Goal: Task Accomplishment & Management: Use online tool/utility

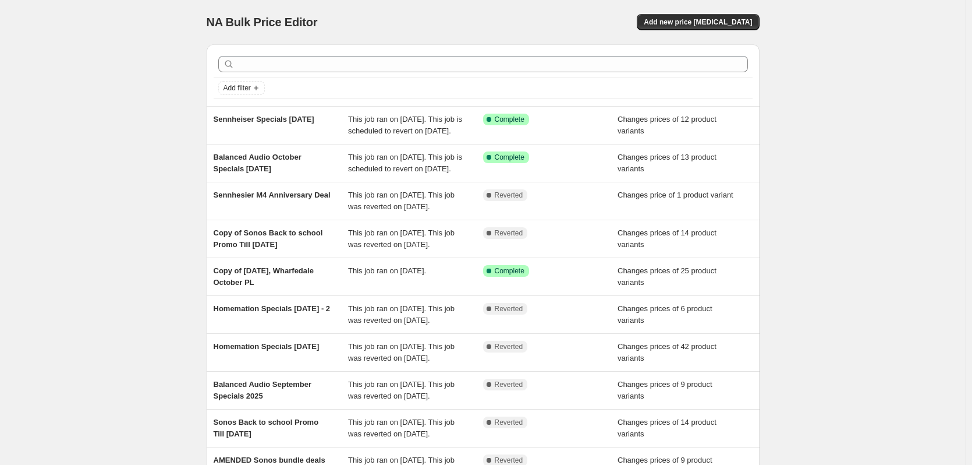
drag, startPoint x: 270, startPoint y: 115, endPoint x: 168, endPoint y: 120, distance: 102.6
click at [168, 120] on div "NA Bulk Price Editor. This page is ready NA Bulk Price Editor Add new price [ME…" at bounding box center [483, 300] width 966 height 600
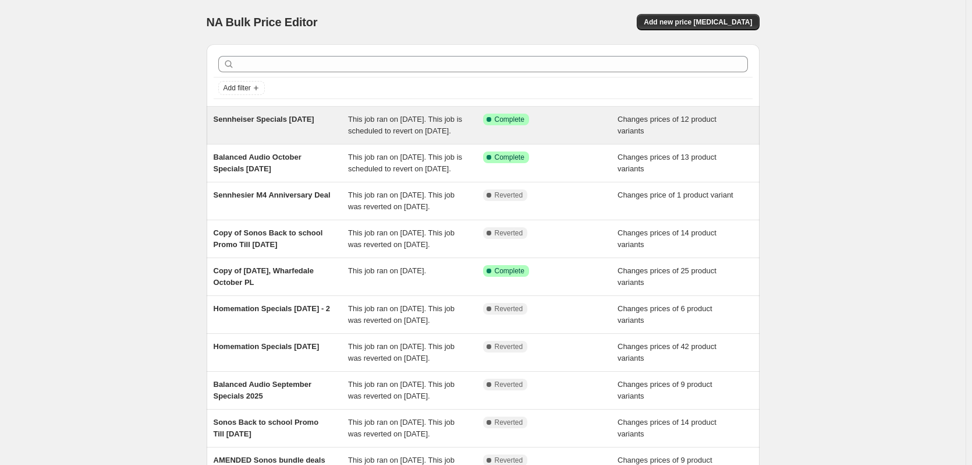
drag, startPoint x: 240, startPoint y: 119, endPoint x: 232, endPoint y: 119, distance: 8.2
click at [232, 119] on span "Sennheiser Specials [DATE]" at bounding box center [264, 119] width 101 height 9
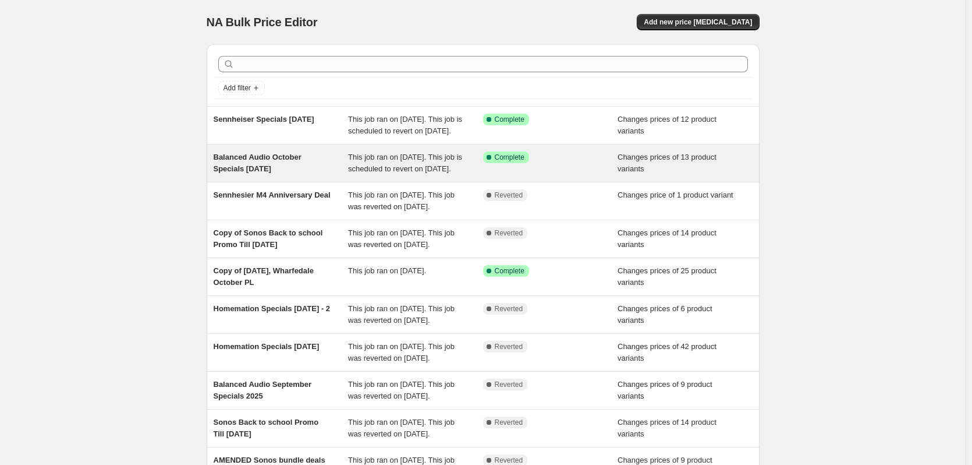
click at [261, 172] on span "Balanced Audio October Specials [DATE]" at bounding box center [258, 163] width 88 height 20
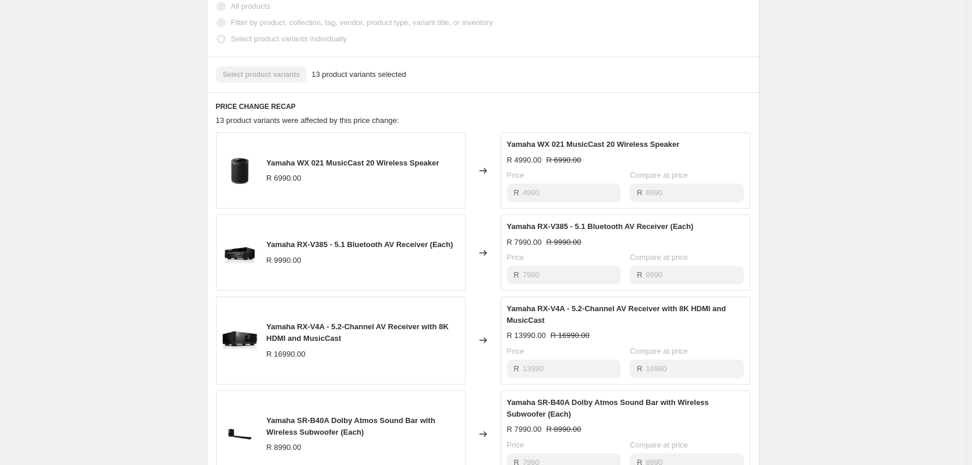
scroll to position [466, 0]
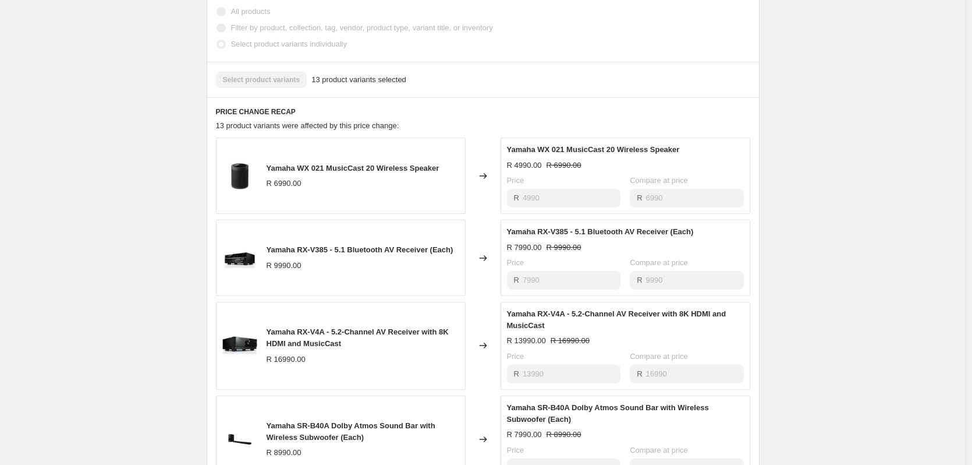
drag, startPoint x: 359, startPoint y: 181, endPoint x: 330, endPoint y: 172, distance: 30.8
click at [330, 172] on div "Yamaha WX 021 MusicCast 20 Wireless Speaker R 6990.00" at bounding box center [341, 175] width 250 height 76
drag, startPoint x: 265, startPoint y: 178, endPoint x: 443, endPoint y: 180, distance: 178.2
click at [443, 180] on div "Yamaha WX 021 MusicCast 20 Wireless Speaker R 6990.00" at bounding box center [341, 175] width 250 height 76
copy div "Yamaha WX 021 MusicCast 20 Wireless Speaker"
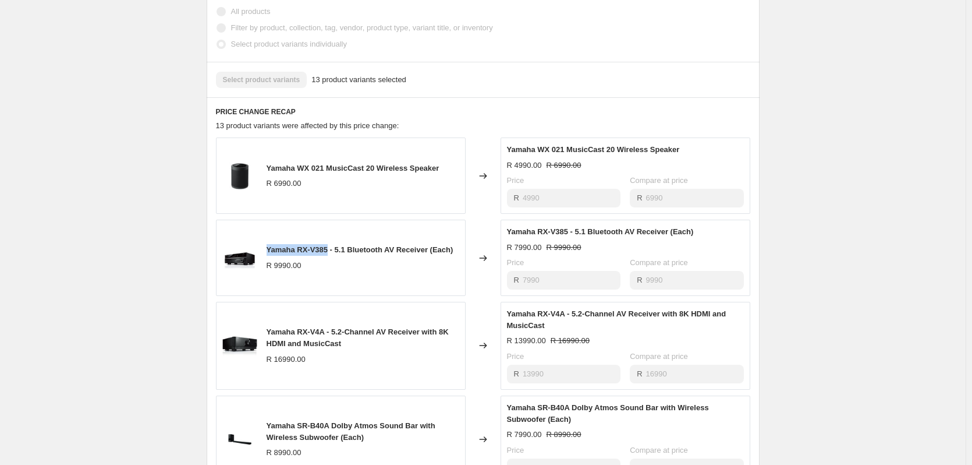
drag, startPoint x: 331, startPoint y: 260, endPoint x: 271, endPoint y: 256, distance: 60.1
click at [271, 254] on span "Yamaha RX-V385 - 5.1 Bluetooth AV Receiver (Each)" at bounding box center [360, 249] width 187 height 9
copy span "Yamaha RX-V385"
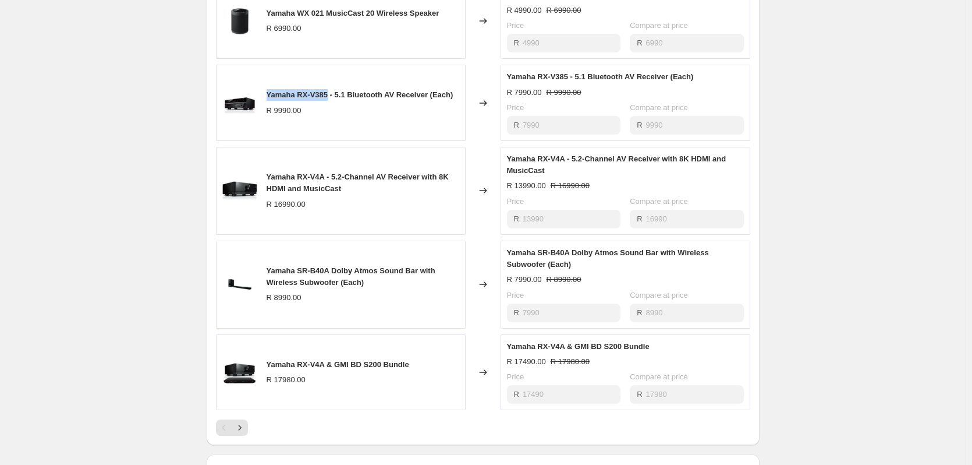
scroll to position [641, 0]
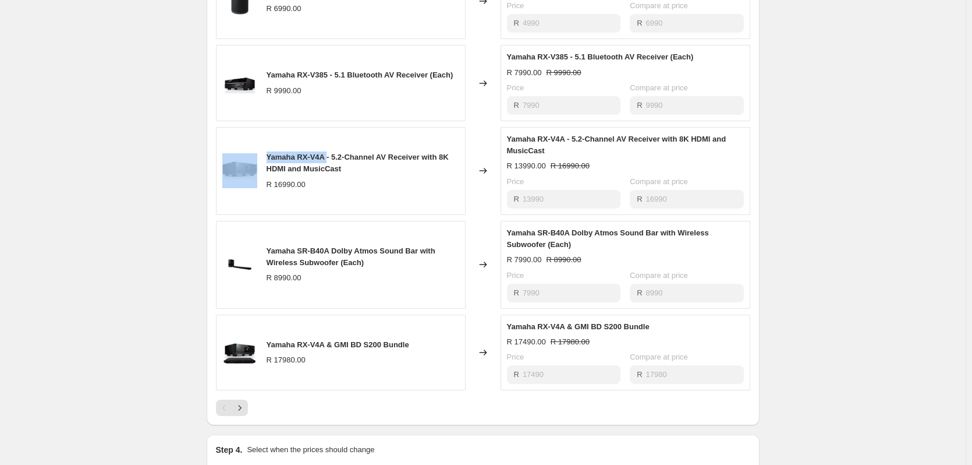
drag, startPoint x: 328, startPoint y: 167, endPoint x: 262, endPoint y: 167, distance: 65.8
click at [262, 167] on div "Yamaha RX-V4A - 5.2-Channel AV Receiver with 8K HDMI and MusicCast R 16990.00" at bounding box center [341, 171] width 250 height 88
copy div "Yamaha RX-V4A"
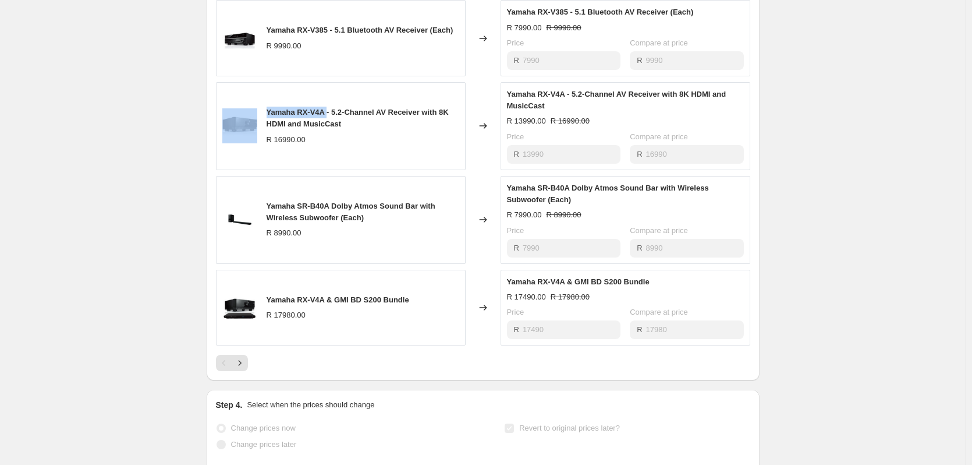
scroll to position [699, 0]
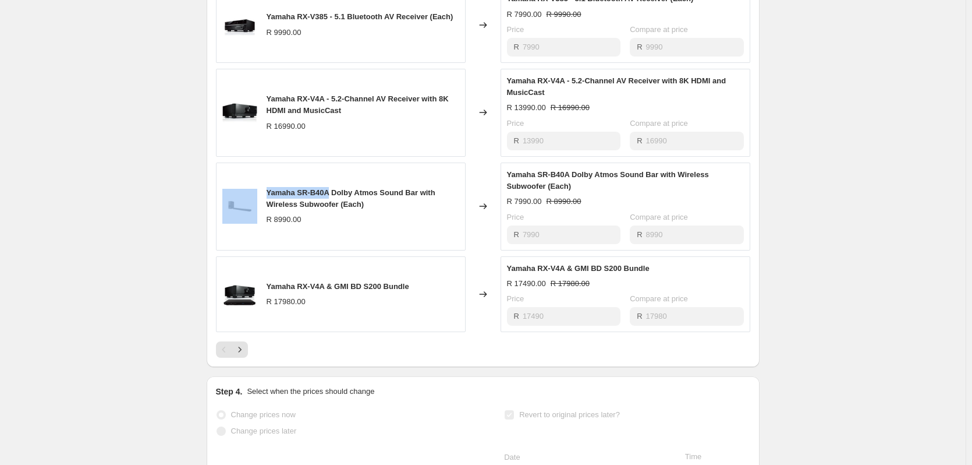
drag, startPoint x: 331, startPoint y: 201, endPoint x: 256, endPoint y: 202, distance: 74.5
click at [256, 202] on div "Yamaha SR-B40A Dolby Atmos Sound Bar with Wireless Subwoofer (Each) R 8990.00" at bounding box center [341, 206] width 250 height 88
copy div "Yamaha SR-B40A"
click at [246, 355] on icon "Next" at bounding box center [240, 350] width 12 height 12
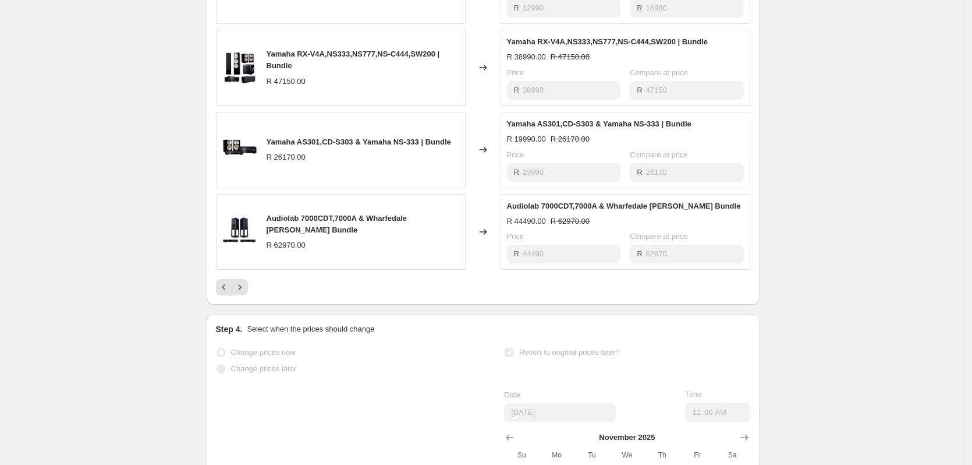
scroll to position [757, 0]
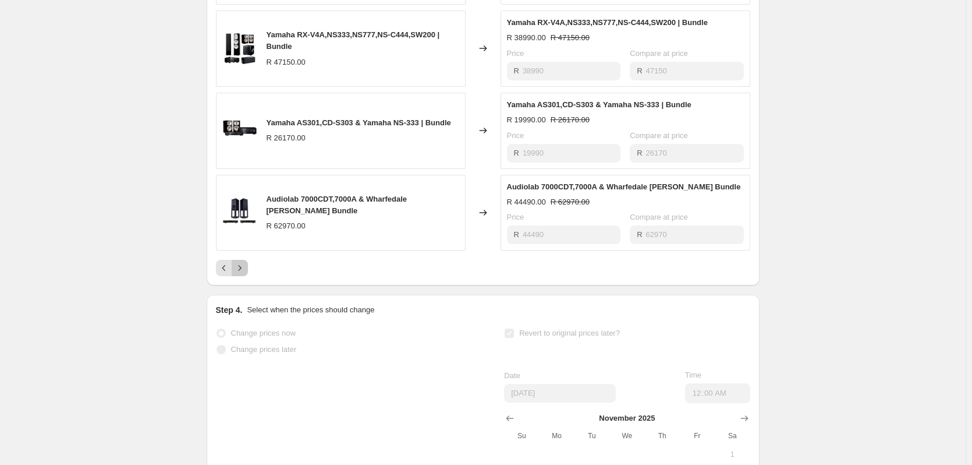
click at [248, 276] on button "Next" at bounding box center [240, 268] width 16 height 16
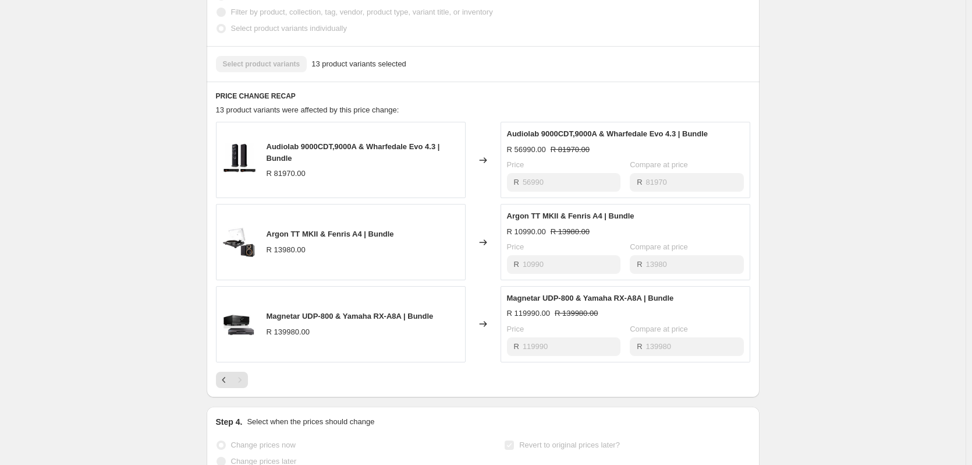
scroll to position [466, 0]
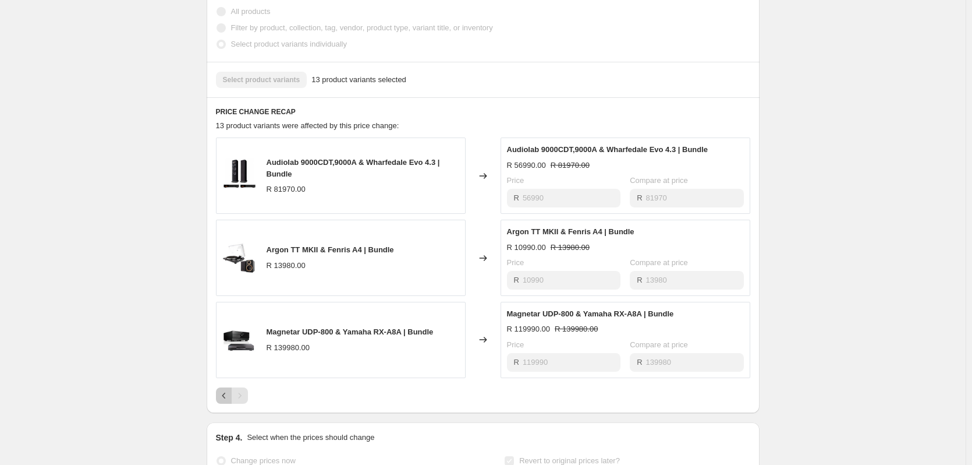
click at [228, 401] on icon "Previous" at bounding box center [224, 396] width 12 height 12
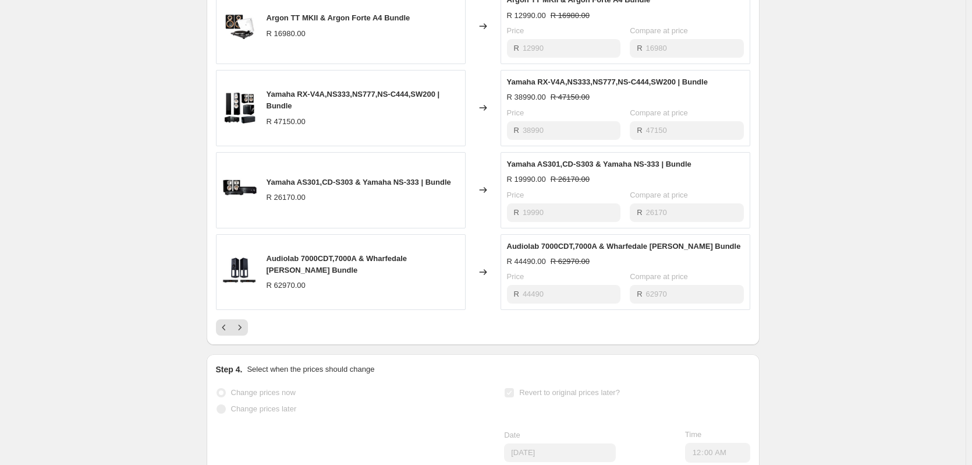
scroll to position [699, 0]
click at [230, 332] on icon "Previous" at bounding box center [224, 326] width 12 height 12
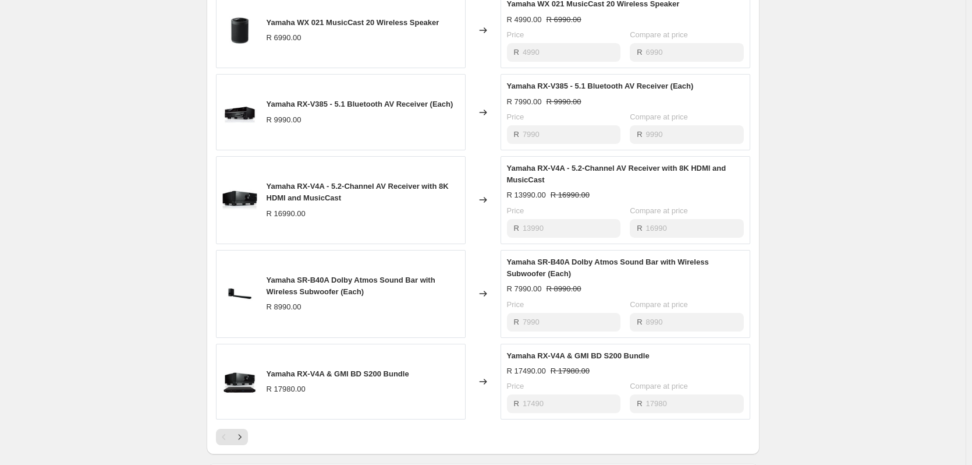
scroll to position [524, 0]
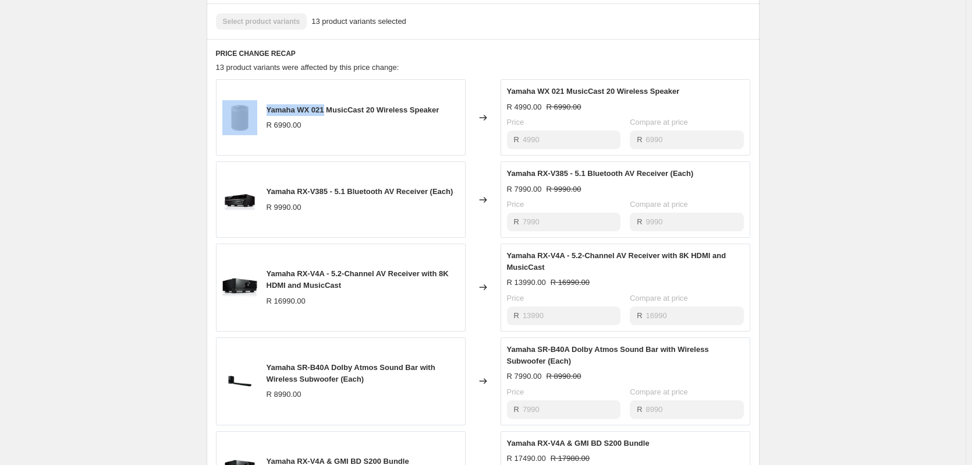
drag, startPoint x: 325, startPoint y: 120, endPoint x: 246, endPoint y: 119, distance: 79.2
click at [246, 119] on div "Yamaha WX 021 MusicCast 20 Wireless Speaker R 6990.00" at bounding box center [341, 117] width 250 height 76
copy div "Yamaha WX 021"
click at [333, 197] on div "Yamaha RX-V385 - 5.1 Bluetooth AV Receiver (Each)" at bounding box center [360, 192] width 187 height 12
drag, startPoint x: 330, startPoint y: 200, endPoint x: 271, endPoint y: 201, distance: 58.8
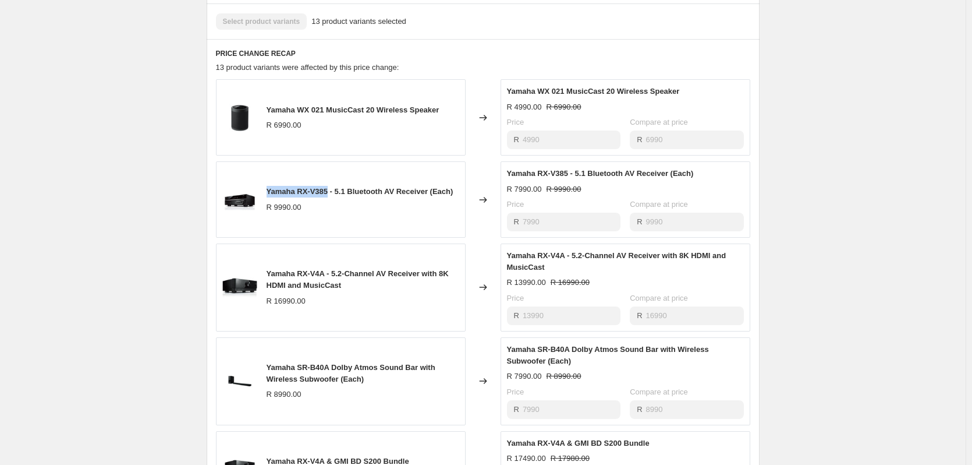
click at [271, 196] on span "Yamaha RX-V385 - 5.1 Bluetooth AV Receiver (Each)" at bounding box center [360, 191] width 187 height 9
click at [312, 210] on div "Yamaha RX-V385 - 5.1 Bluetooth AV Receiver (Each) R 9990.00" at bounding box center [360, 199] width 187 height 27
drag, startPoint x: 331, startPoint y: 203, endPoint x: 300, endPoint y: 204, distance: 30.9
click at [300, 196] on span "Yamaha RX-V385 - 5.1 Bluetooth AV Receiver (Each)" at bounding box center [360, 191] width 187 height 9
copy span "RX-V385"
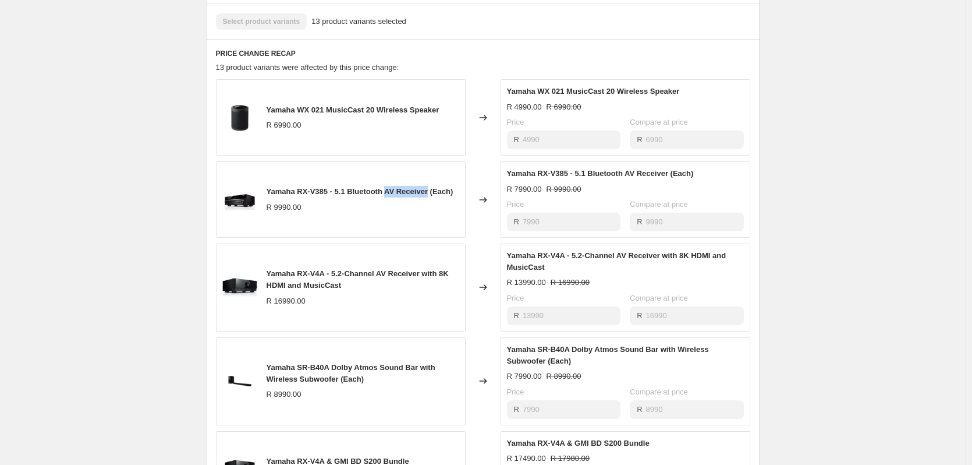
drag, startPoint x: 430, startPoint y: 204, endPoint x: 388, endPoint y: 207, distance: 42.6
click at [388, 196] on span "Yamaha RX-V385 - 5.1 Bluetooth AV Receiver (Each)" at bounding box center [360, 191] width 187 height 9
copy span "AV Receiver"
drag, startPoint x: 271, startPoint y: 286, endPoint x: 325, endPoint y: 291, distance: 54.9
click at [325, 291] on div "Yamaha RX-V4A - 5.2-Channel AV Receiver with 8K HDMI and MusicCast" at bounding box center [363, 279] width 193 height 23
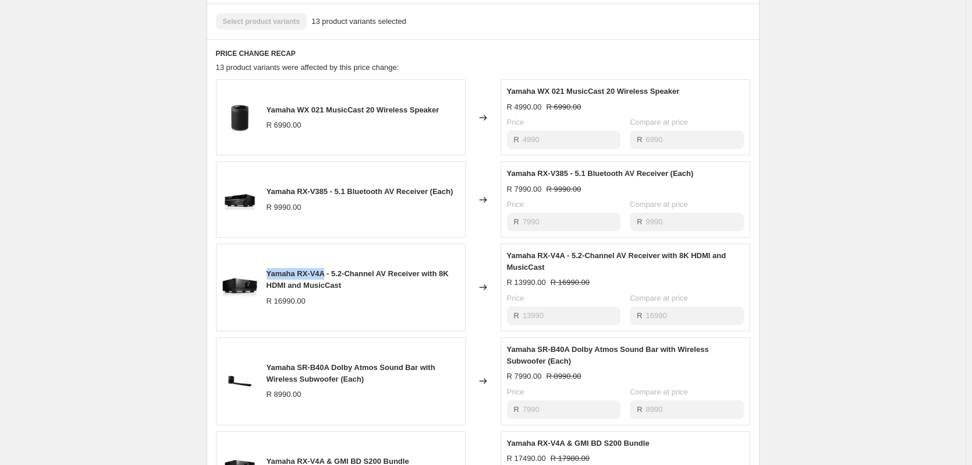
copy span "Yamaha RX-V4A"
drag, startPoint x: 347, startPoint y: 266, endPoint x: 344, endPoint y: 280, distance: 14.8
click at [348, 266] on div "Yamaha RX-V4A - 5.2-Channel AV Receiver with 8K HDMI and MusicCast R 16990.00" at bounding box center [341, 287] width 250 height 88
drag, startPoint x: 325, startPoint y: 285, endPoint x: 273, endPoint y: 285, distance: 52.4
click at [273, 285] on span "Yamaha RX-V4A - 5.2-Channel AV Receiver with 8K HDMI and MusicCast" at bounding box center [358, 279] width 182 height 20
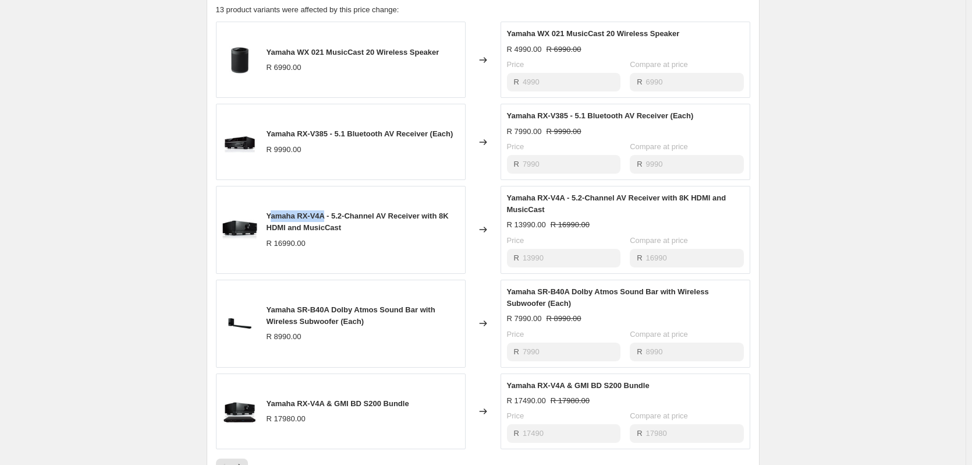
scroll to position [582, 0]
click at [312, 225] on span "Yamaha RX-V4A - 5.2-Channel AV Receiver with 8K HDMI and MusicCast" at bounding box center [358, 221] width 182 height 20
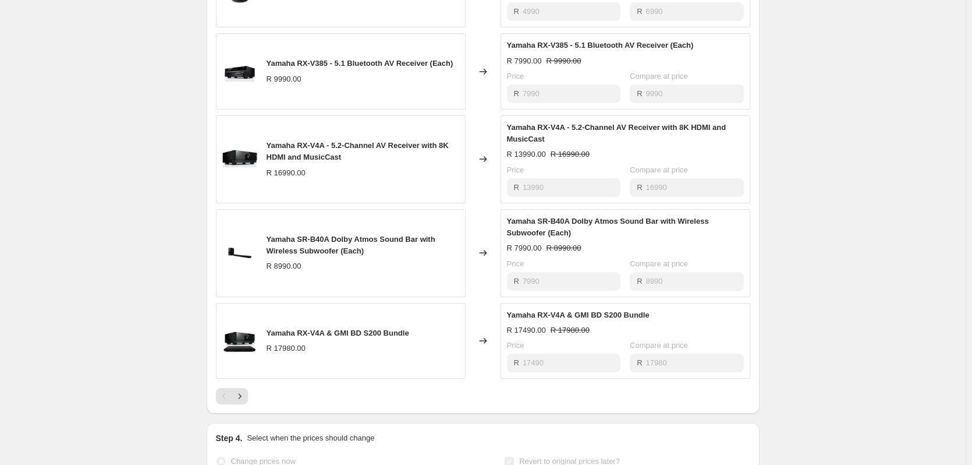
scroll to position [699, 0]
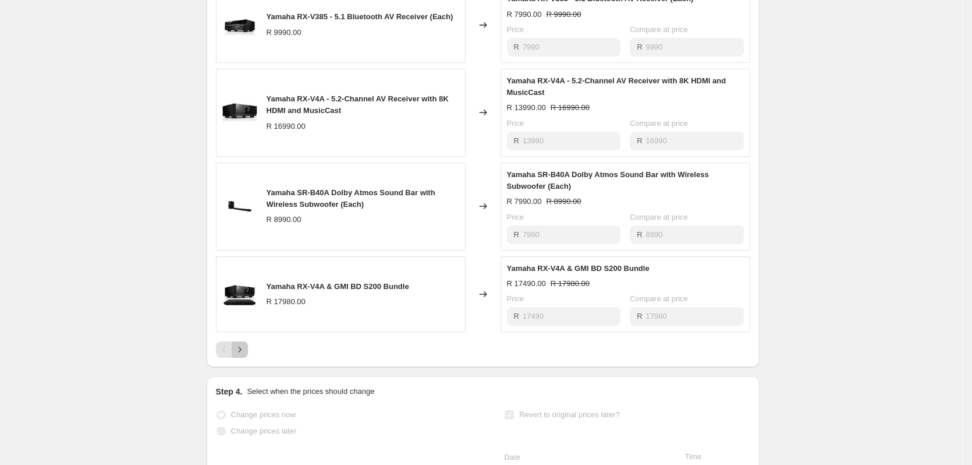
click at [248, 358] on button "Next" at bounding box center [240, 349] width 16 height 16
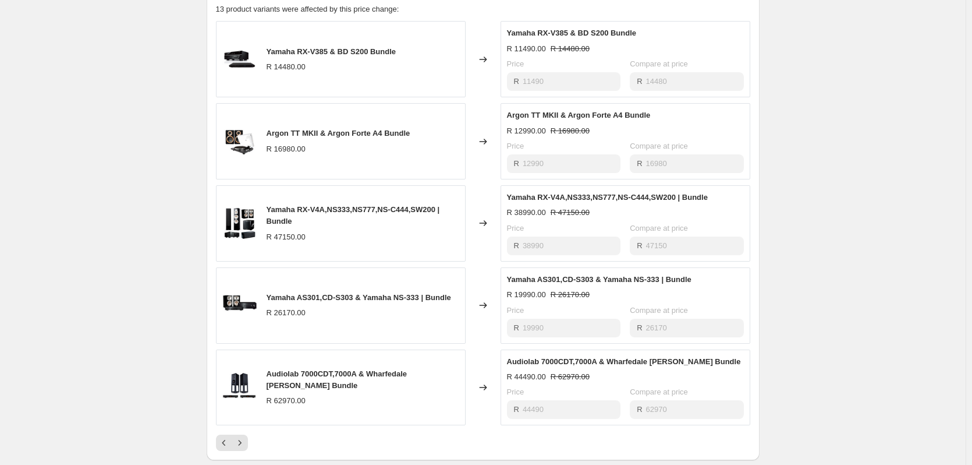
scroll to position [524, 0]
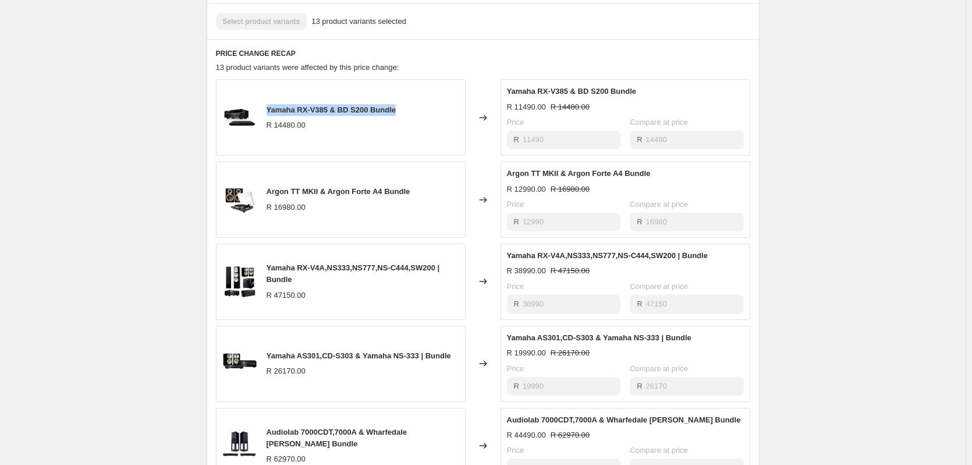
drag, startPoint x: 397, startPoint y: 121, endPoint x: 267, endPoint y: 125, distance: 130.5
click at [267, 125] on div "Yamaha RX-V385 & BD S200 Bundle R 14480.00" at bounding box center [341, 117] width 250 height 76
copy span "Yamaha RX-V385 & BD S200 Bundle"
click at [368, 130] on div "Yamaha RX-V385 & BD S200 Bundle R 14480.00" at bounding box center [332, 117] width 130 height 27
drag, startPoint x: 370, startPoint y: 122, endPoint x: 268, endPoint y: 115, distance: 102.1
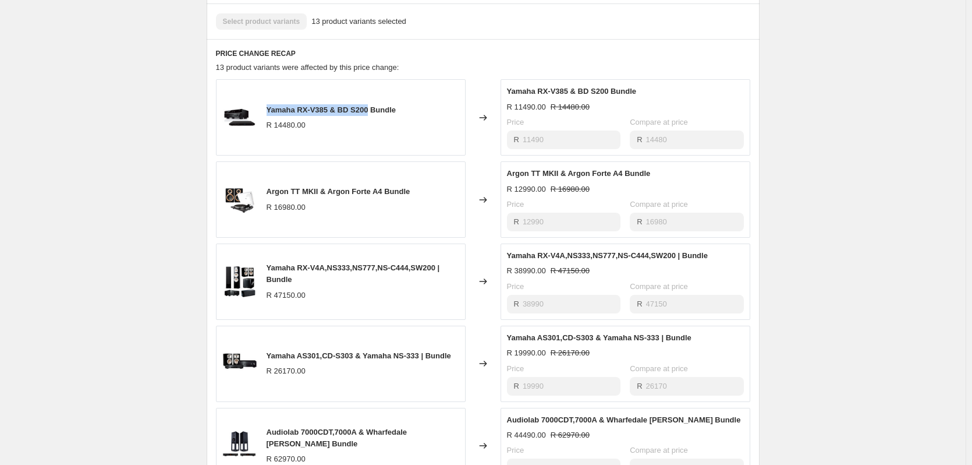
click at [268, 115] on div "Yamaha RX-V385 & BD S200 Bundle R 14480.00" at bounding box center [341, 117] width 250 height 76
copy span "Yamaha RX-V385 & BD S200"
click at [400, 123] on div "Yamaha RX-V385 & BD S200 Bundle R 14480.00" at bounding box center [341, 117] width 250 height 76
drag, startPoint x: 402, startPoint y: 120, endPoint x: 374, endPoint y: 122, distance: 28.0
click at [374, 122] on div "Yamaha RX-V385 & BD S200 Bundle R 14480.00" at bounding box center [341, 117] width 250 height 76
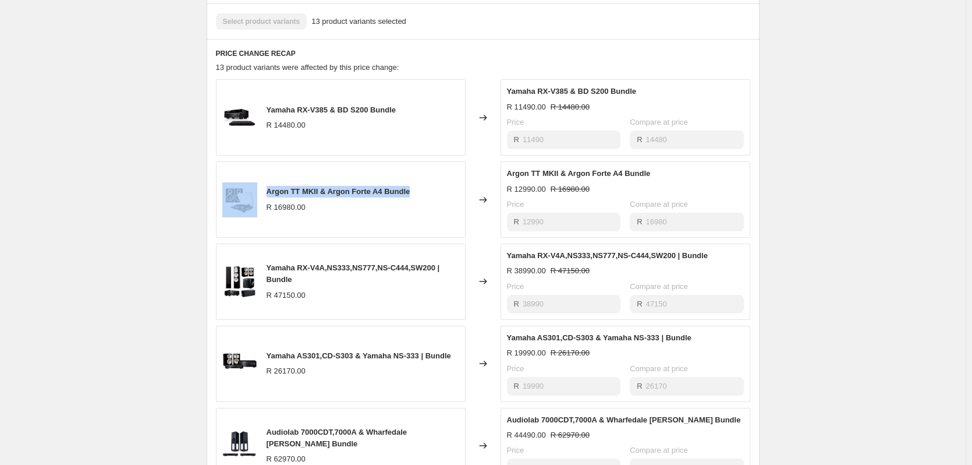
drag, startPoint x: 413, startPoint y: 203, endPoint x: 260, endPoint y: 207, distance: 152.6
click at [260, 207] on div "Argon TT MKII & Argon Forte A4 Bundle R 16980.00" at bounding box center [341, 199] width 250 height 76
click at [333, 210] on div "Argon TT MKII & Argon Forte A4 Bundle R 16980.00" at bounding box center [339, 199] width 144 height 27
click at [416, 202] on div "Argon TT MKII & Argon Forte A4 Bundle R 16980.00" at bounding box center [341, 199] width 250 height 76
drag, startPoint x: 385, startPoint y: 200, endPoint x: 270, endPoint y: 203, distance: 115.9
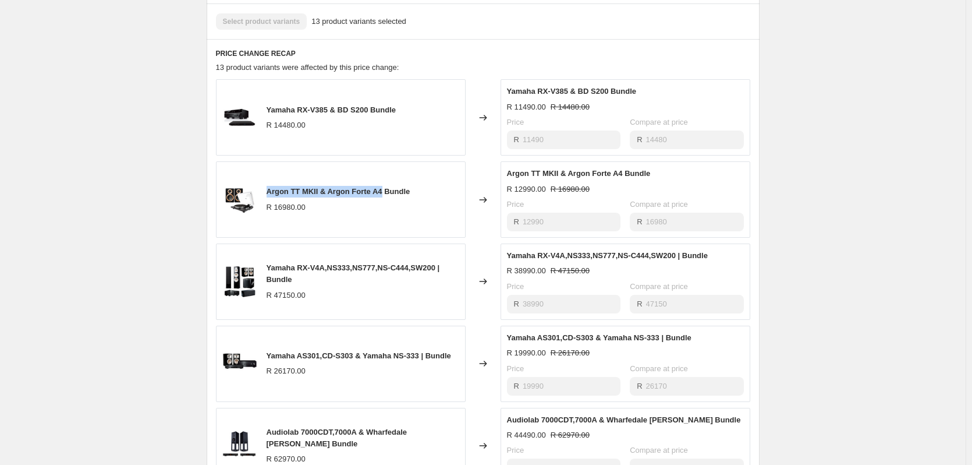
click at [270, 196] on span "Argon TT MKII & Argon Forte A4 Bundle" at bounding box center [339, 191] width 144 height 9
click at [410, 196] on span "Argon TT MKII & Argon Forte A4 Bundle" at bounding box center [339, 191] width 144 height 9
drag, startPoint x: 414, startPoint y: 205, endPoint x: 390, endPoint y: 204, distance: 24.5
click at [390, 196] on span "Argon TT MKII & Argon Forte A4 Bundle" at bounding box center [339, 191] width 144 height 9
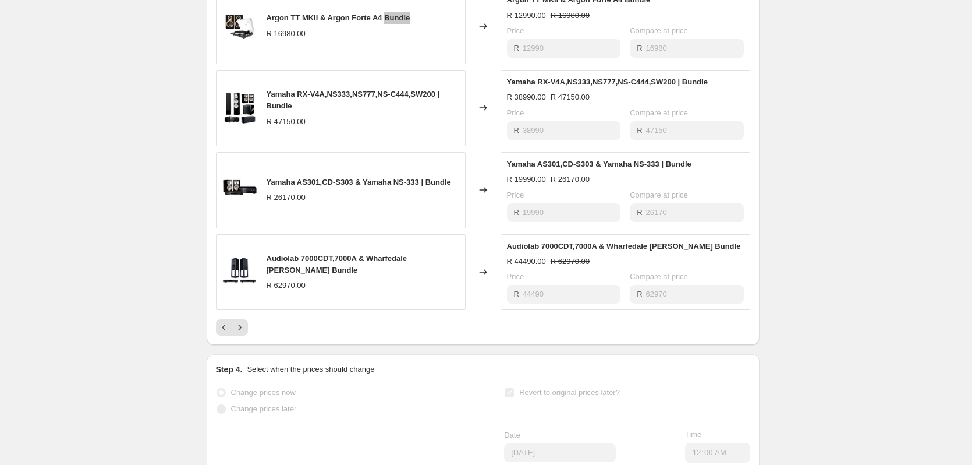
scroll to position [699, 0]
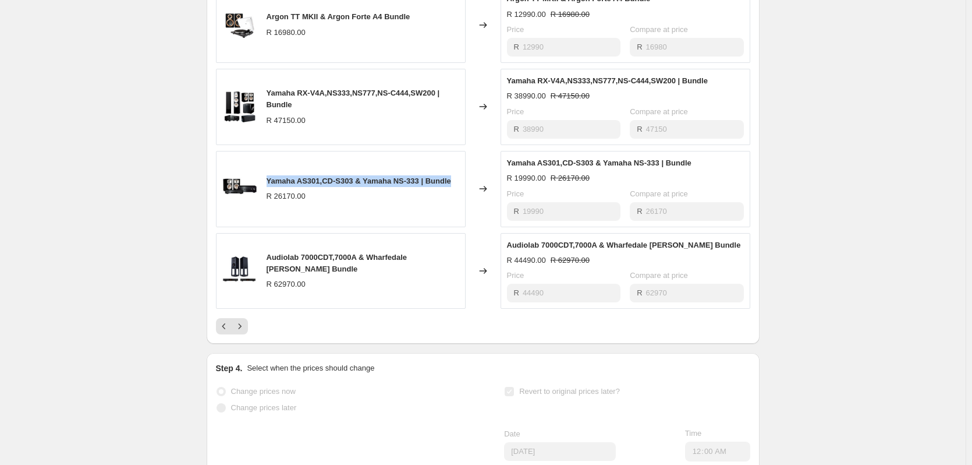
drag, startPoint x: 268, startPoint y: 187, endPoint x: 464, endPoint y: 193, distance: 195.7
click at [464, 193] on div "Yamaha AS301,CD-S303 & Yamaha NS-333 | Bundle R 26170.00" at bounding box center [341, 189] width 250 height 76
click at [328, 185] on span "Yamaha AS301,CD-S303 & Yamaha NS-333 | Bundle" at bounding box center [359, 180] width 185 height 9
drag, startPoint x: 421, startPoint y: 192, endPoint x: 266, endPoint y: 192, distance: 154.9
click at [266, 192] on div "Yamaha AS301,CD-S303 & Yamaha NS-333 | Bundle R 26170.00" at bounding box center [341, 189] width 250 height 76
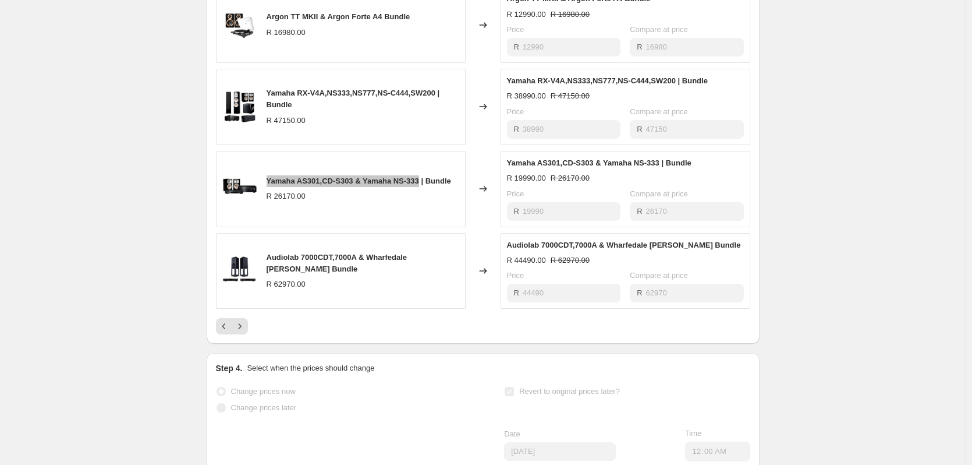
scroll to position [757, 0]
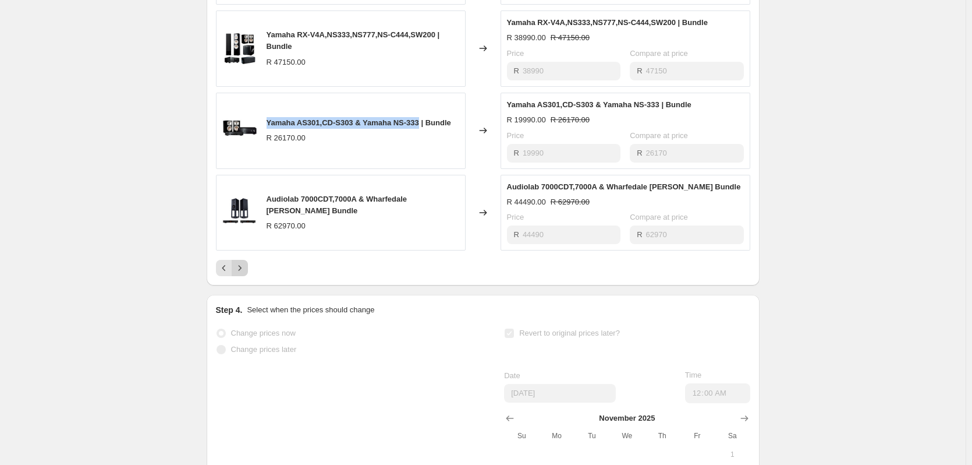
click at [238, 274] on icon "Next" at bounding box center [240, 268] width 12 height 12
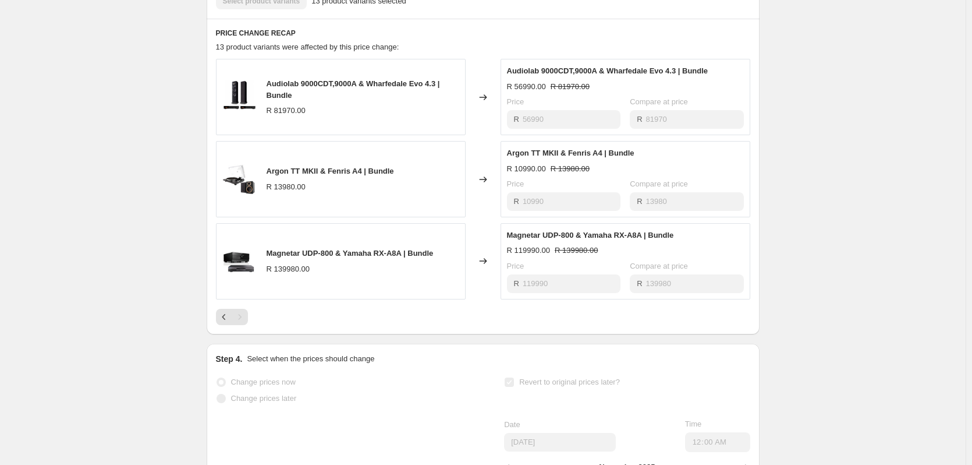
scroll to position [524, 0]
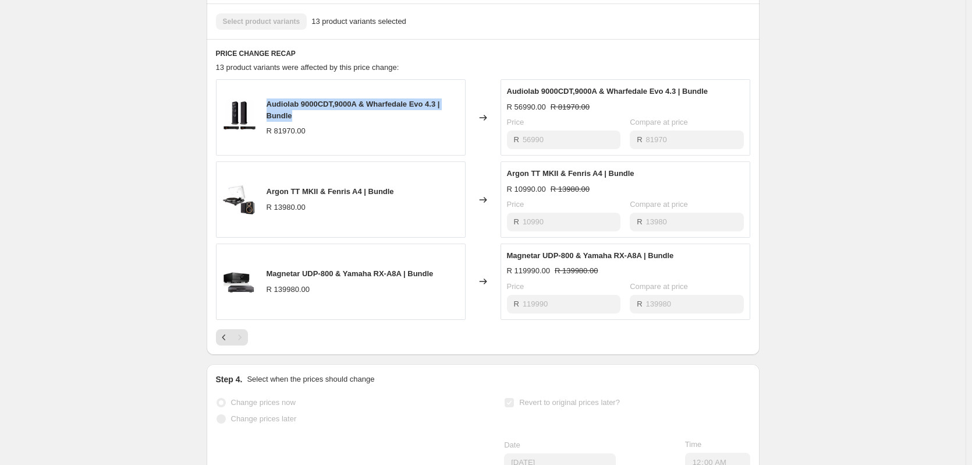
drag, startPoint x: 271, startPoint y: 111, endPoint x: 359, endPoint y: 128, distance: 89.5
click at [359, 122] on div "Audiolab 9000CDT,9000A & Wharfedale Evo 4.3 | Bundle" at bounding box center [363, 109] width 193 height 23
click at [228, 343] on icon "Previous" at bounding box center [224, 337] width 12 height 12
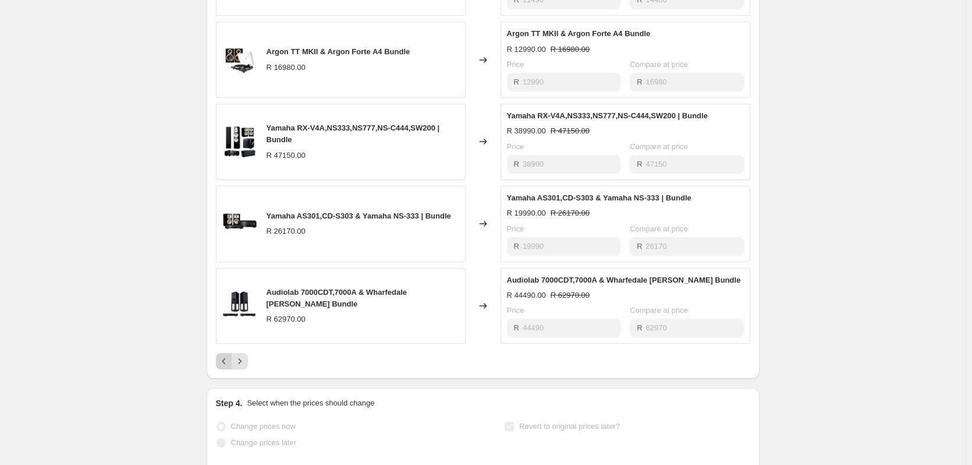
scroll to position [757, 0]
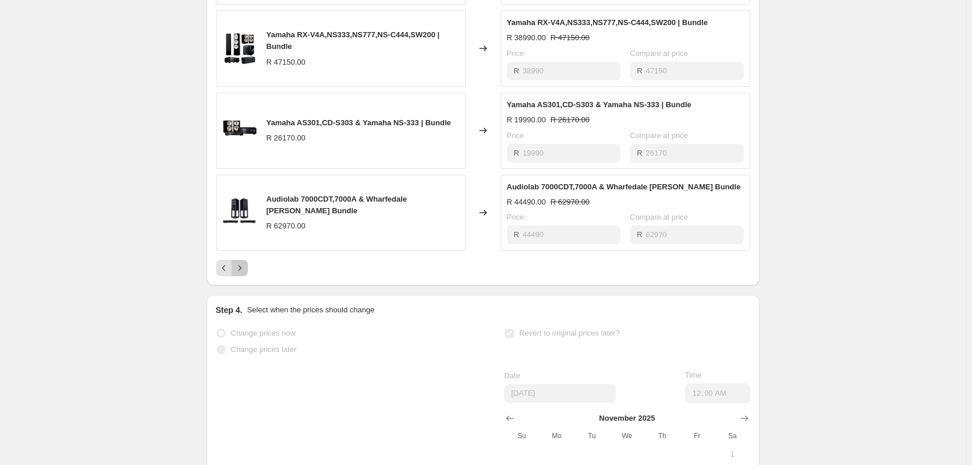
click at [234, 276] on button "Next" at bounding box center [240, 268] width 16 height 16
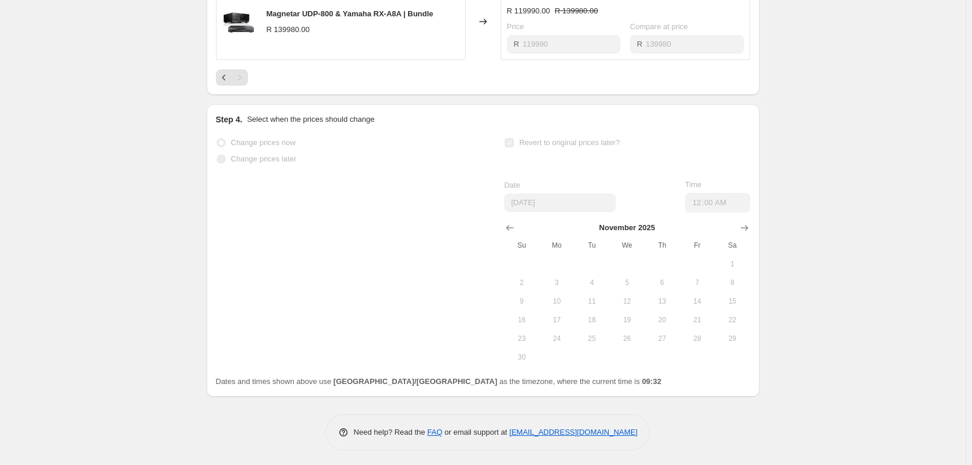
scroll to position [798, 0]
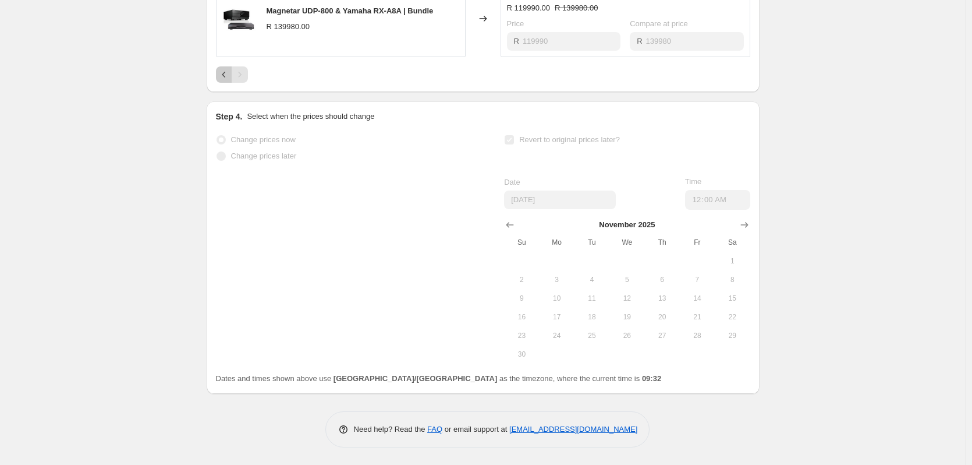
click at [222, 75] on icon "Previous" at bounding box center [224, 75] width 12 height 12
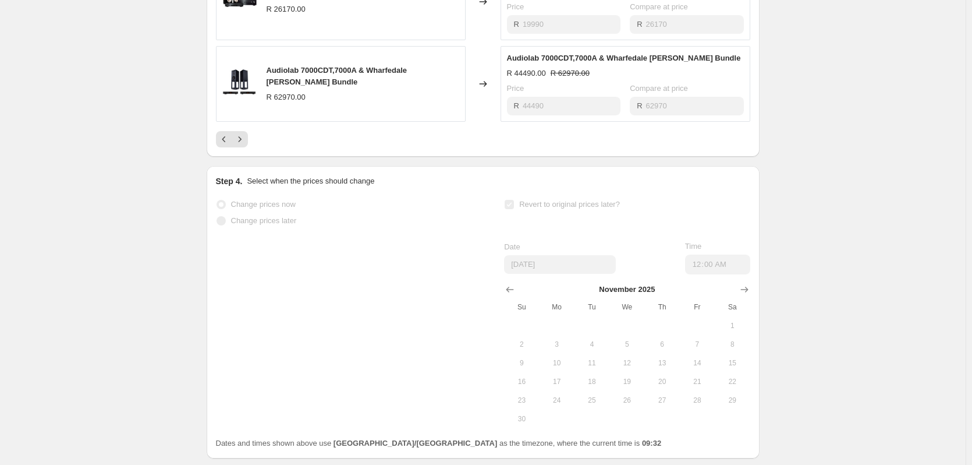
scroll to position [962, 0]
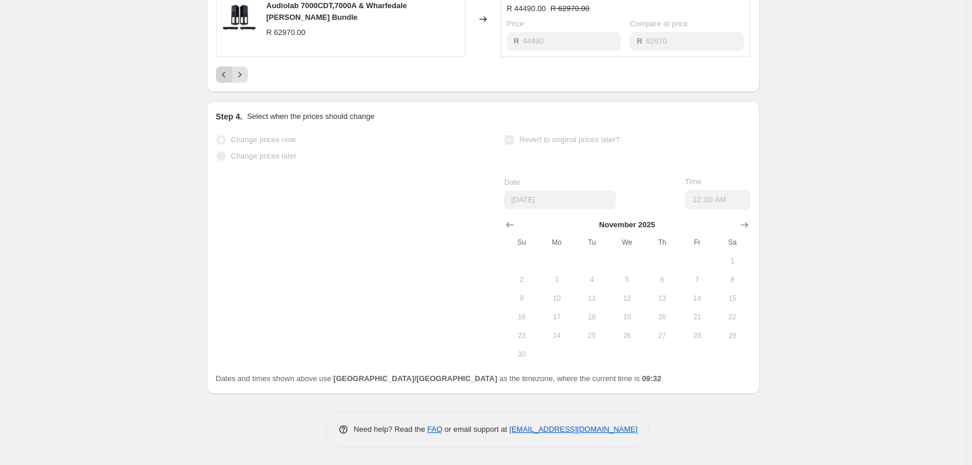
click at [228, 69] on icon "Previous" at bounding box center [224, 75] width 12 height 12
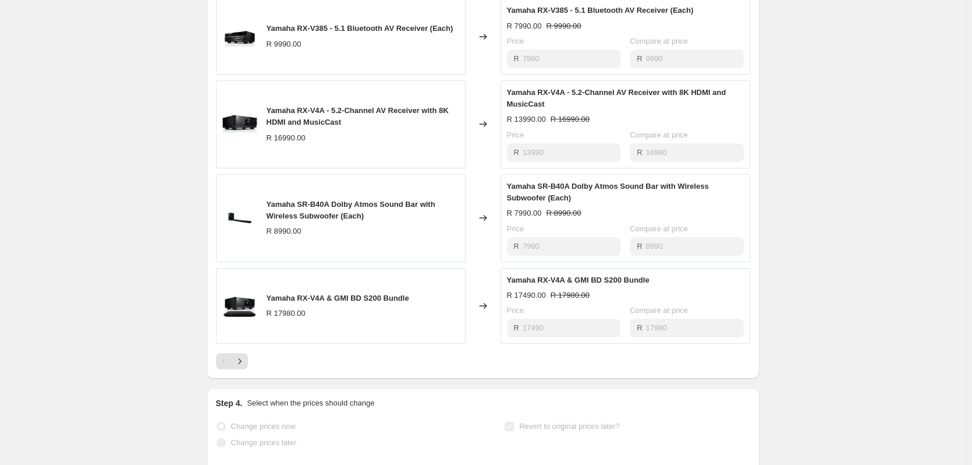
scroll to position [554, 0]
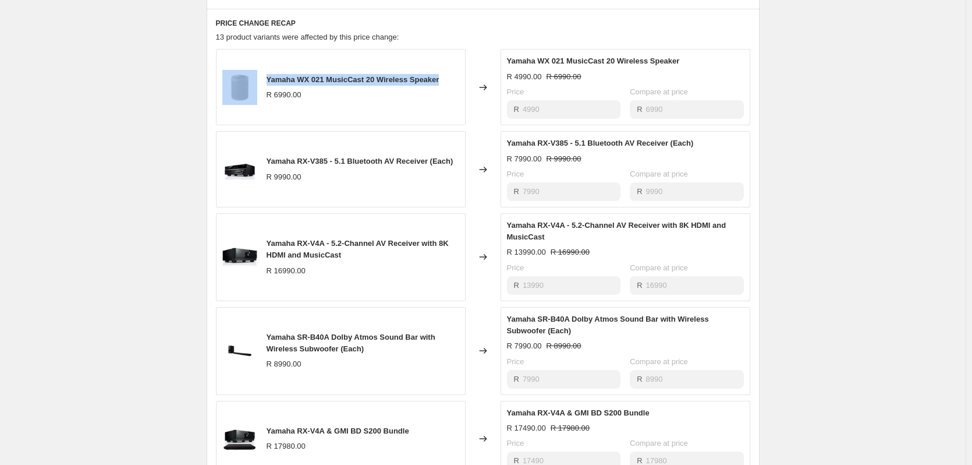
drag, startPoint x: 441, startPoint y: 90, endPoint x: 256, endPoint y: 88, distance: 185.2
click at [256, 88] on div "Yamaha WX 021 MusicCast 20 Wireless Speaker R 6990.00" at bounding box center [341, 87] width 250 height 76
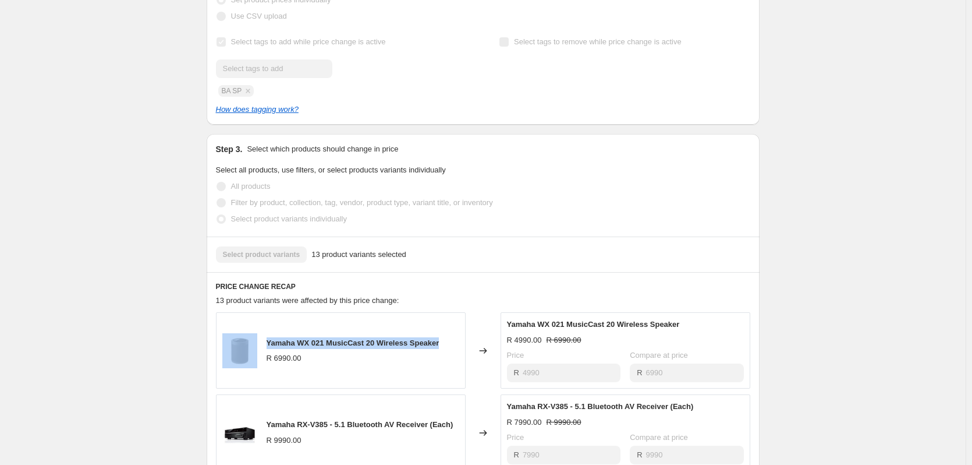
scroll to position [524, 0]
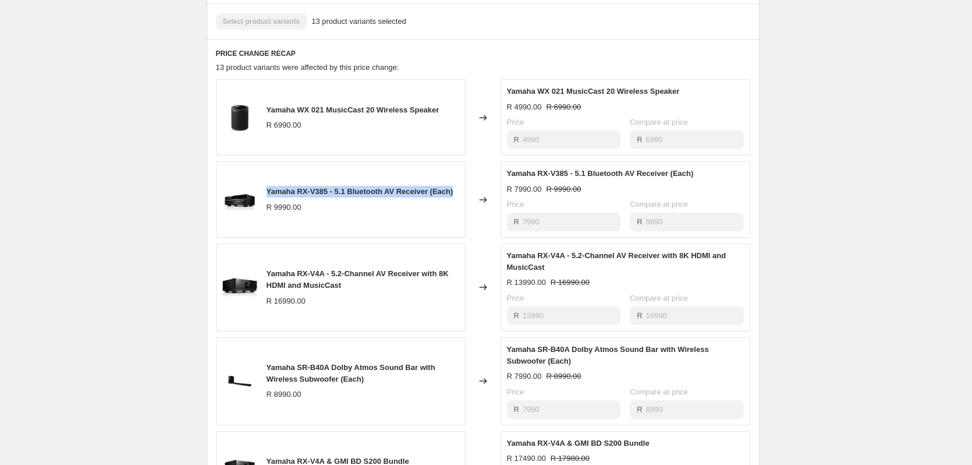
drag, startPoint x: 460, startPoint y: 198, endPoint x: 271, endPoint y: 206, distance: 189.4
click at [271, 206] on div "Yamaha RX-V385 - 5.1 Bluetooth AV Receiver (Each) R 9990.00" at bounding box center [341, 199] width 250 height 76
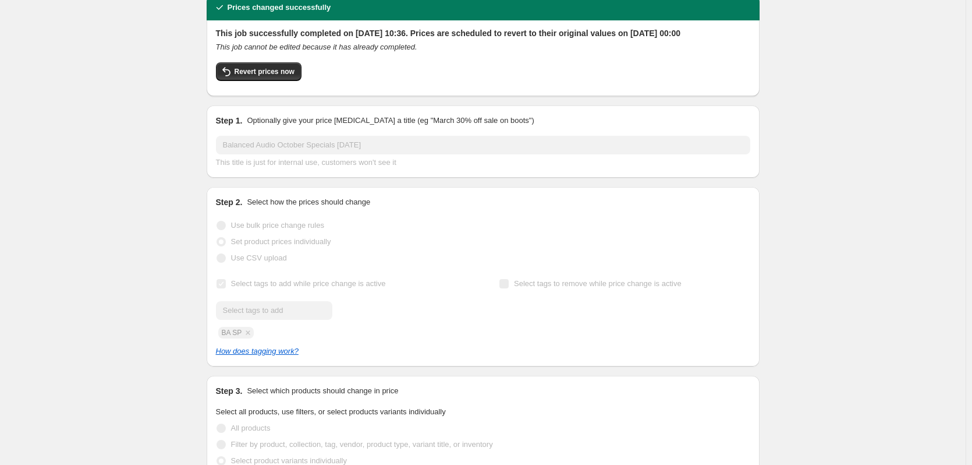
scroll to position [0, 0]
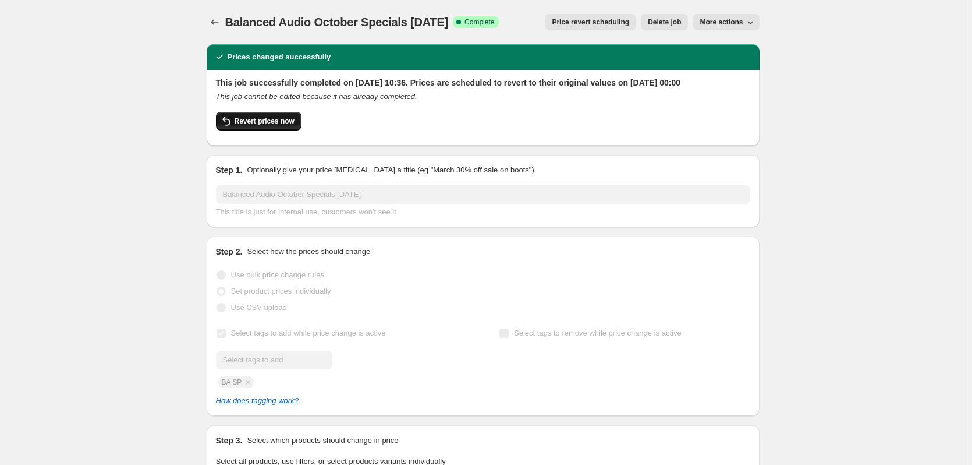
click at [291, 126] on span "Revert prices now" at bounding box center [265, 120] width 60 height 9
checkbox input "false"
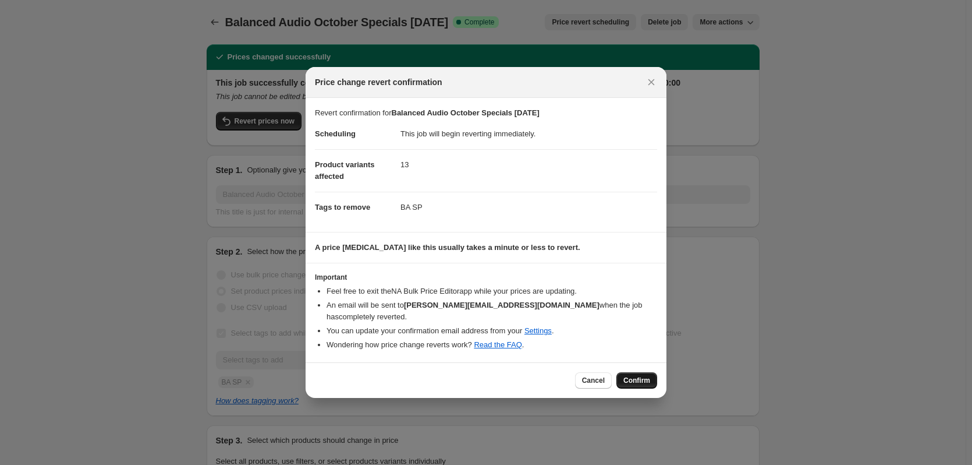
click at [637, 377] on span "Confirm" at bounding box center [637, 380] width 27 height 9
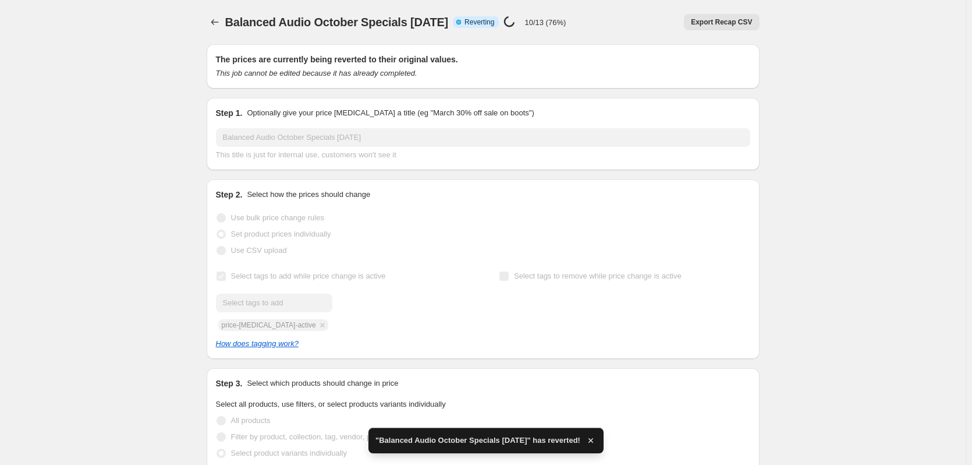
checkbox input "true"
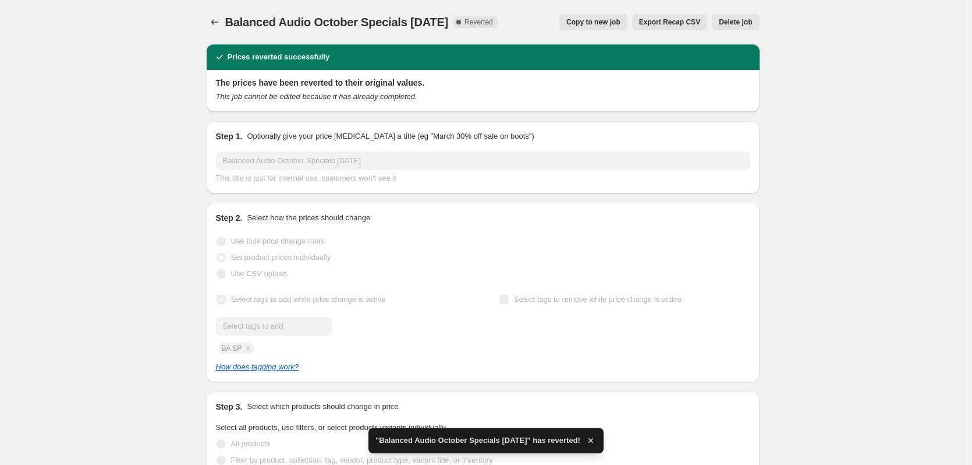
click at [607, 27] on button "Copy to new job" at bounding box center [594, 22] width 68 height 16
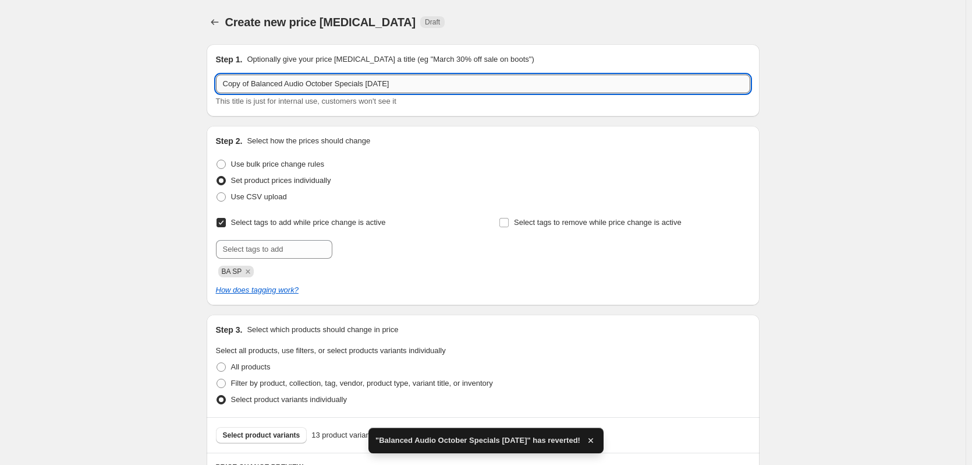
click at [243, 84] on input "Copy of Balanced Audio October Specials [DATE]" at bounding box center [483, 84] width 535 height 19
drag, startPoint x: 253, startPoint y: 86, endPoint x: 182, endPoint y: 80, distance: 71.9
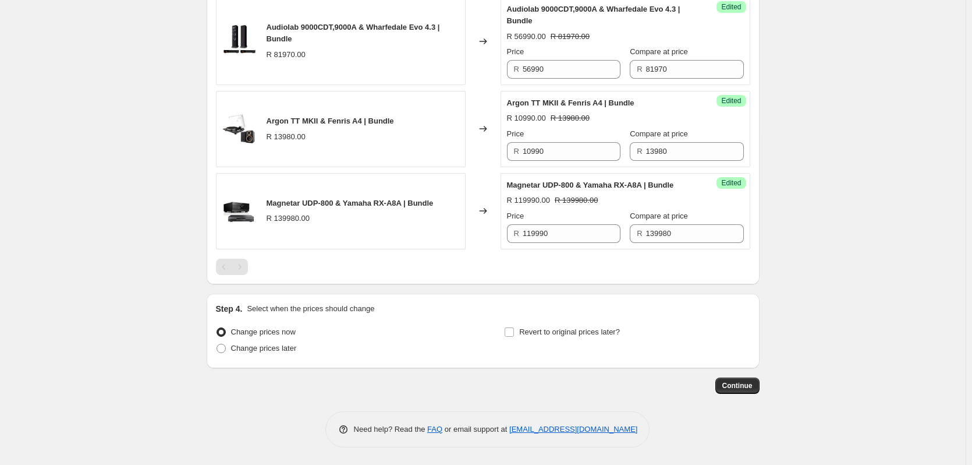
scroll to position [1385, 0]
type input "Balanced Audio October Specials [DATE]"
click at [559, 329] on span "Revert to original prices later?" at bounding box center [569, 331] width 101 height 9
click at [514, 329] on input "Revert to original prices later?" at bounding box center [509, 331] width 9 height 9
checkbox input "true"
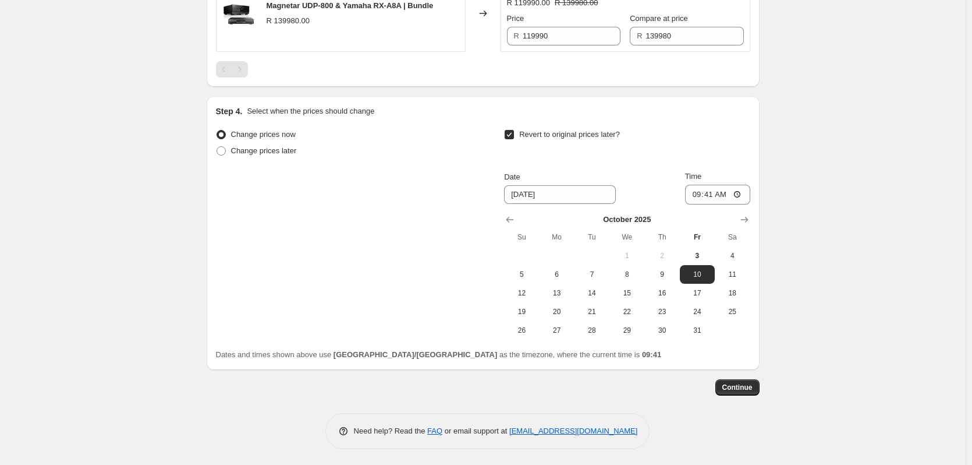
scroll to position [1584, 0]
click at [742, 218] on icon "Show next month, November 2025" at bounding box center [745, 218] width 12 height 12
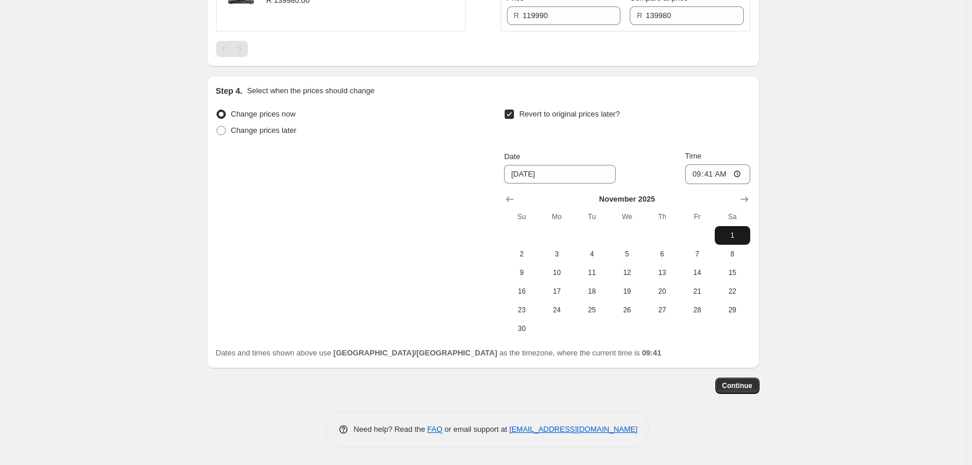
click at [734, 240] on span "1" at bounding box center [733, 235] width 26 height 9
type input "[DATE]"
click at [709, 184] on input "09:41" at bounding box center [717, 174] width 65 height 20
type input "00:00"
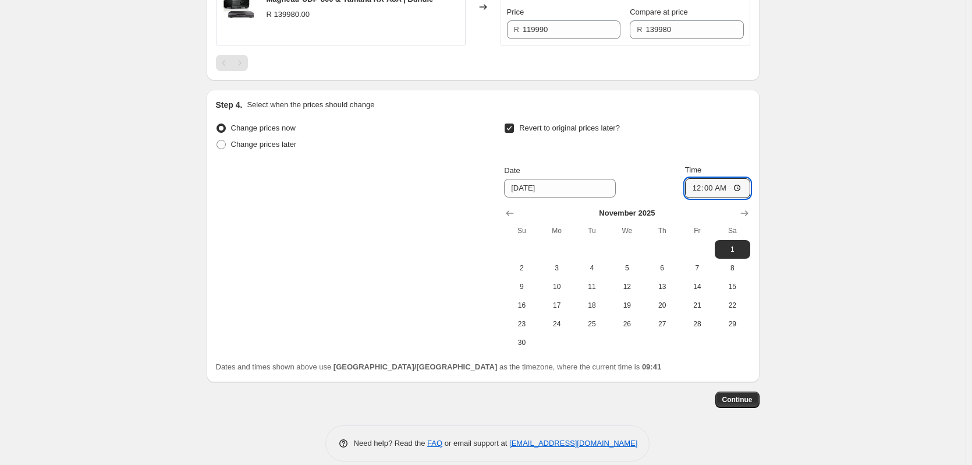
scroll to position [1603, 0]
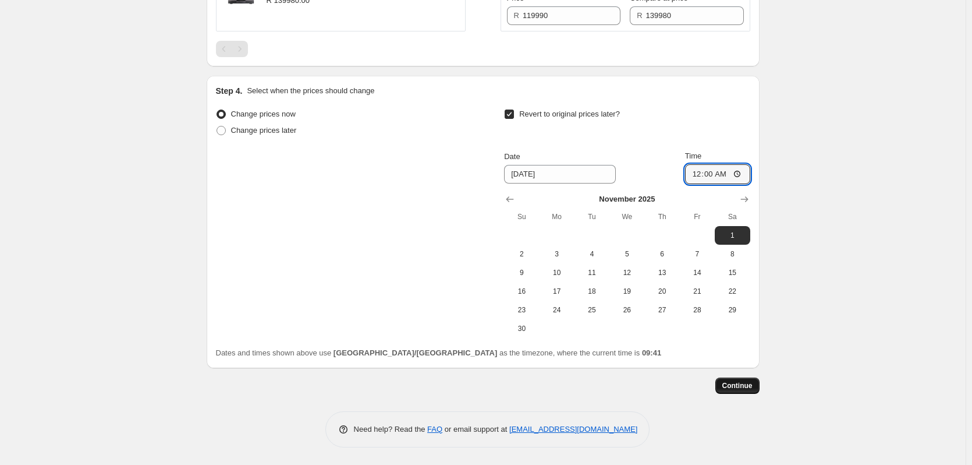
click at [739, 387] on span "Continue" at bounding box center [738, 385] width 30 height 9
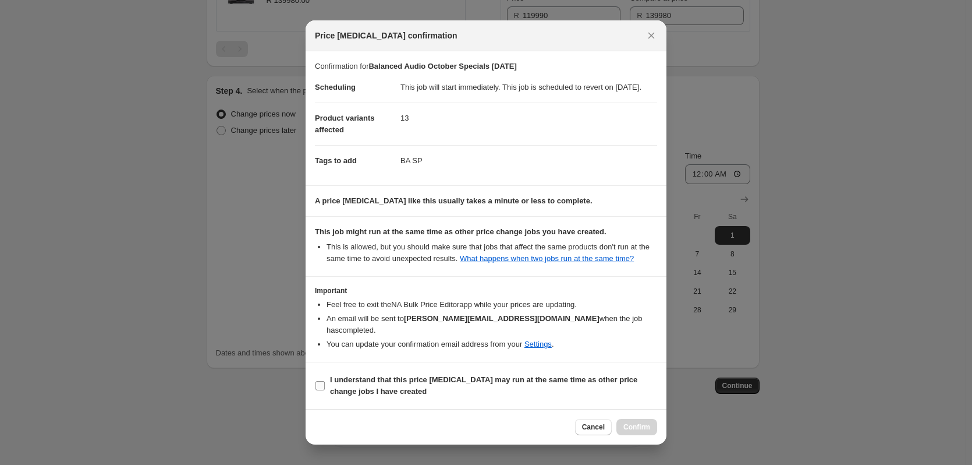
click at [328, 388] on label "I understand that this price [MEDICAL_DATA] may run at the same time as other p…" at bounding box center [486, 385] width 342 height 28
click at [325, 388] on input "I understand that this price [MEDICAL_DATA] may run at the same time as other p…" at bounding box center [320, 385] width 9 height 9
checkbox input "true"
click at [652, 427] on button "Confirm" at bounding box center [637, 427] width 41 height 16
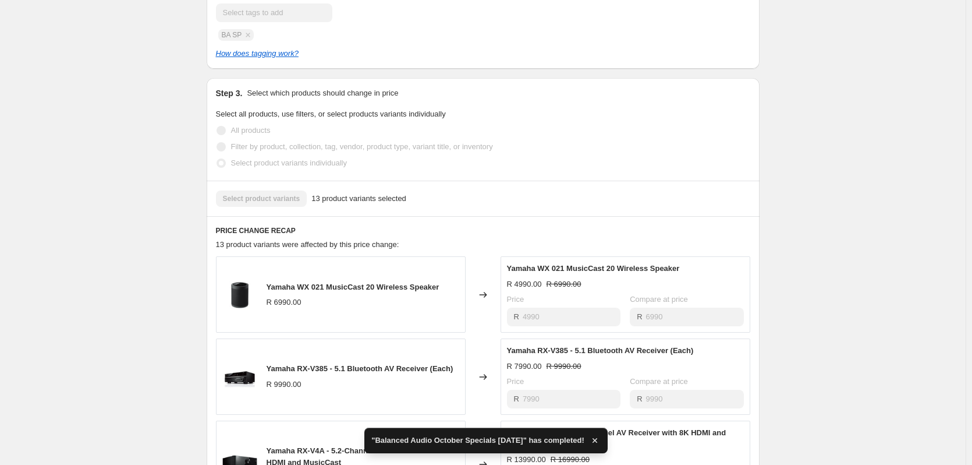
scroll to position [349, 0]
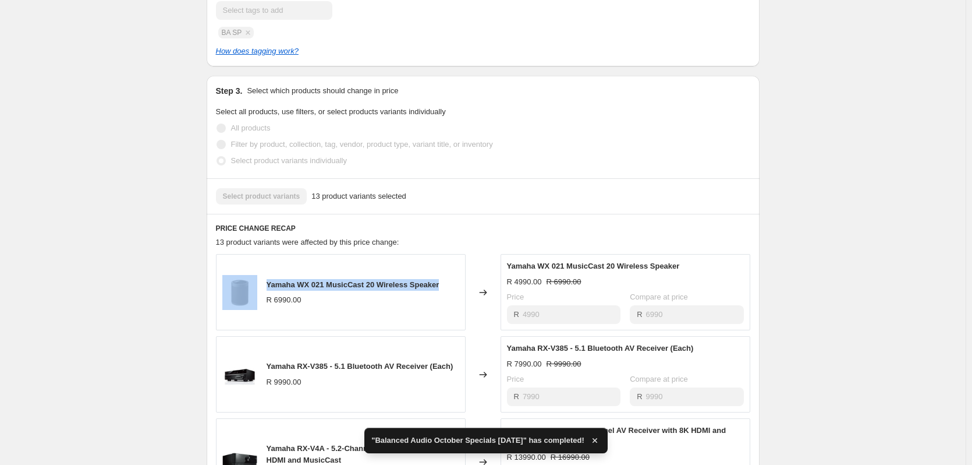
drag, startPoint x: 450, startPoint y: 298, endPoint x: 256, endPoint y: 289, distance: 194.1
click at [256, 289] on div "Yamaha WX 021 MusicCast 20 Wireless Speaker R 6990.00" at bounding box center [341, 292] width 250 height 76
